Goal: Task Accomplishment & Management: Use online tool/utility

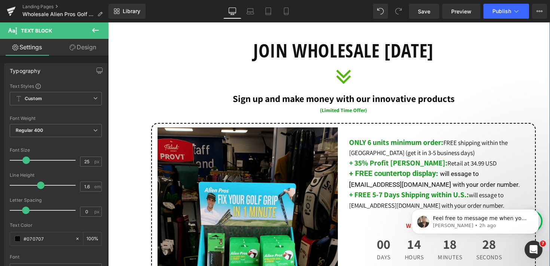
scroll to position [304, 0]
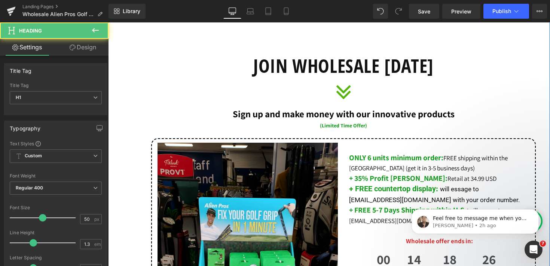
click at [108, 22] on div at bounding box center [108, 22] width 0 height 0
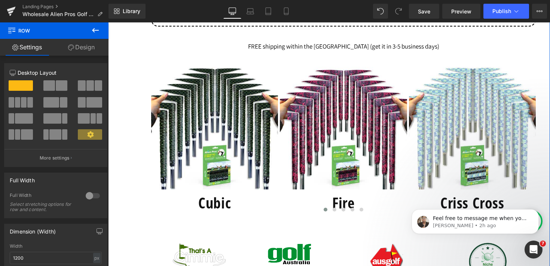
scroll to position [702, 0]
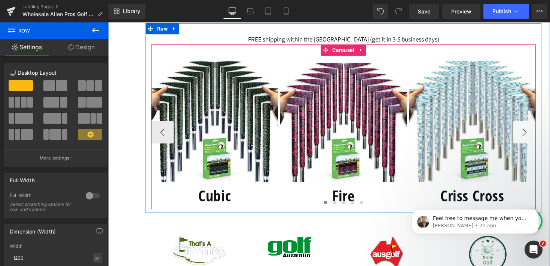
click at [527, 135] on button "›" at bounding box center [524, 132] width 22 height 22
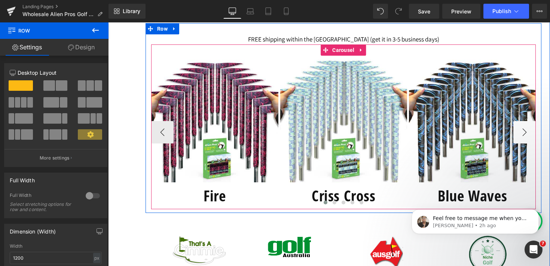
click at [527, 135] on button "›" at bounding box center [524, 132] width 22 height 22
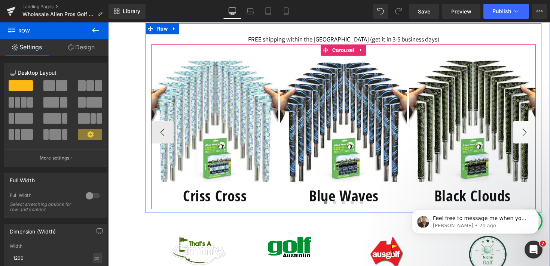
click at [527, 135] on button "›" at bounding box center [524, 132] width 22 height 22
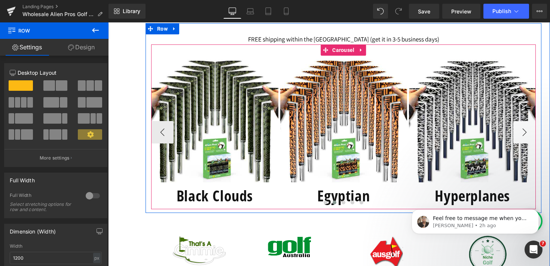
click at [527, 135] on button "›" at bounding box center [524, 132] width 22 height 22
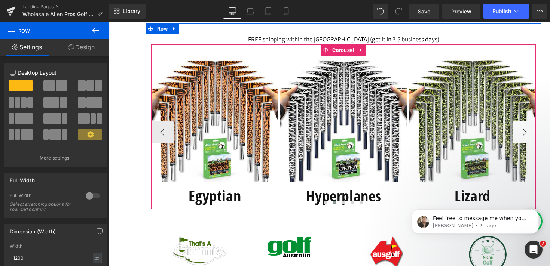
click at [527, 135] on button "›" at bounding box center [524, 132] width 22 height 22
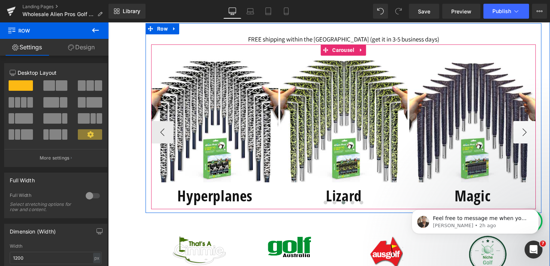
click at [527, 135] on button "›" at bounding box center [524, 132] width 22 height 22
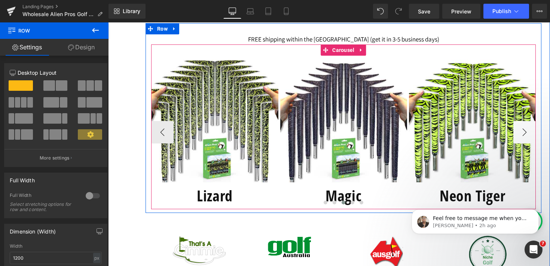
click at [526, 135] on button "›" at bounding box center [524, 132] width 22 height 22
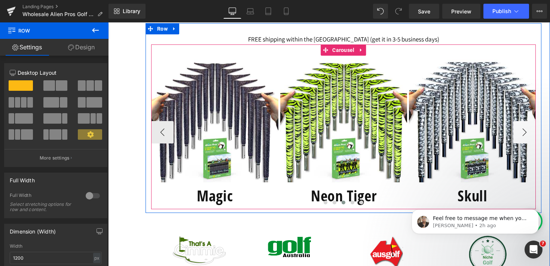
click at [526, 135] on button "›" at bounding box center [524, 132] width 22 height 22
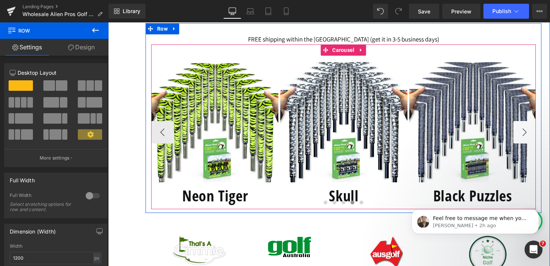
click at [526, 135] on button "›" at bounding box center [524, 132] width 22 height 22
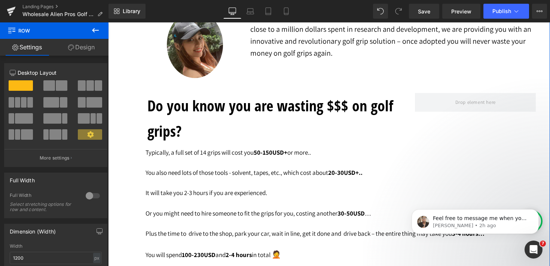
scroll to position [1227, 0]
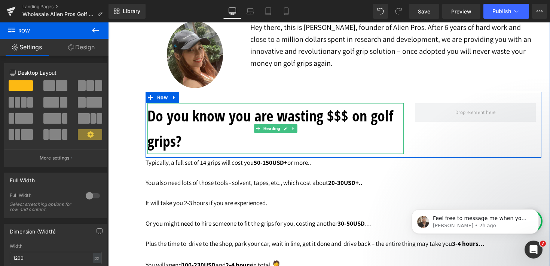
click at [242, 140] on h1 "Do you know you are wasting $$$ on golf grips?" at bounding box center [275, 128] width 256 height 51
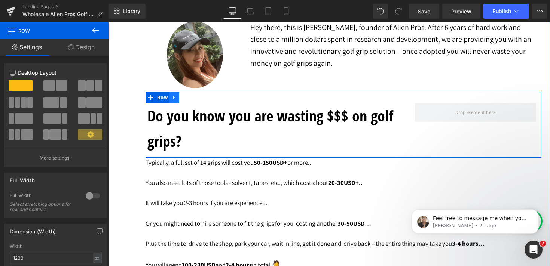
click at [173, 99] on icon at bounding box center [173, 97] width 1 height 3
click at [185, 98] on icon at bounding box center [183, 97] width 5 height 5
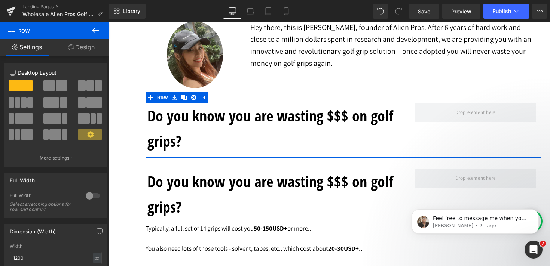
click at [183, 140] on h1 "Do you know you are wasting $$$ on golf grips?" at bounding box center [275, 128] width 256 height 51
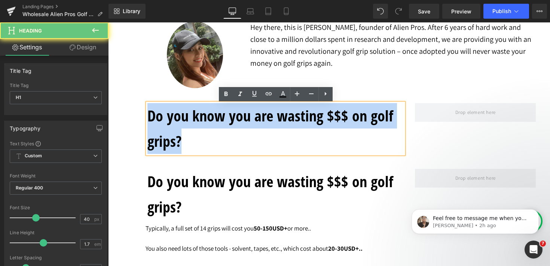
drag, startPoint x: 187, startPoint y: 141, endPoint x: 142, endPoint y: 114, distance: 52.3
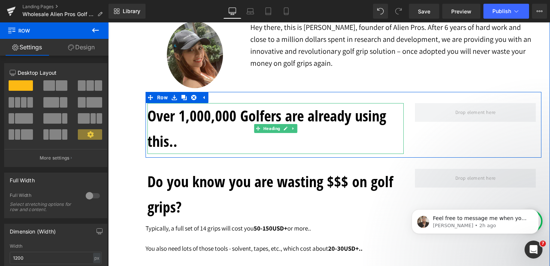
click at [149, 126] on h1 "Over 1,000,000 Golfers are already using this.." at bounding box center [275, 128] width 256 height 51
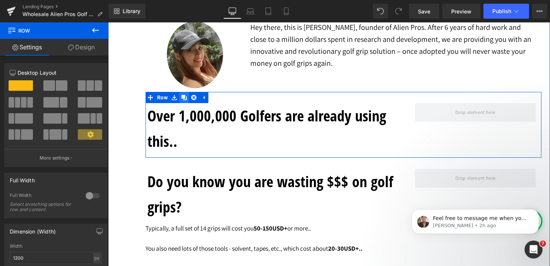
click at [187, 98] on icon at bounding box center [183, 97] width 5 height 5
